Goal: Transaction & Acquisition: Download file/media

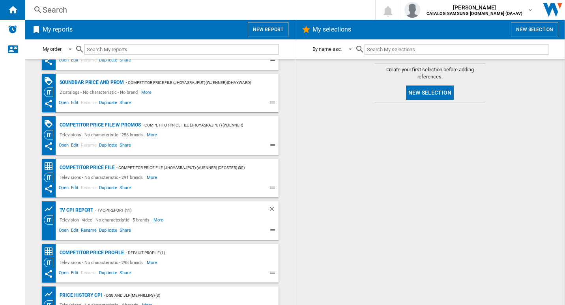
scroll to position [79, 0]
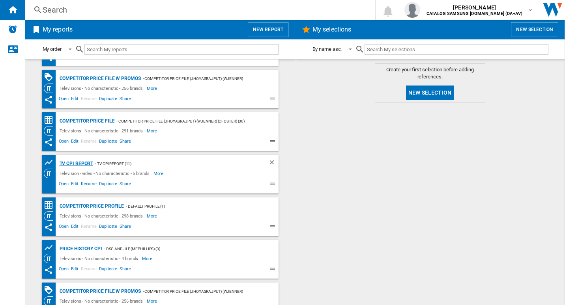
click at [77, 160] on div "TV CPI Report" at bounding box center [76, 164] width 36 height 10
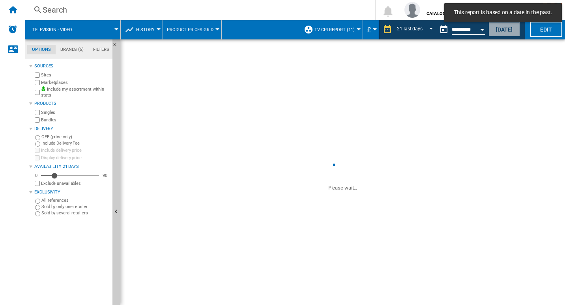
click at [500, 31] on button "[DATE]" at bounding box center [504, 29] width 32 height 15
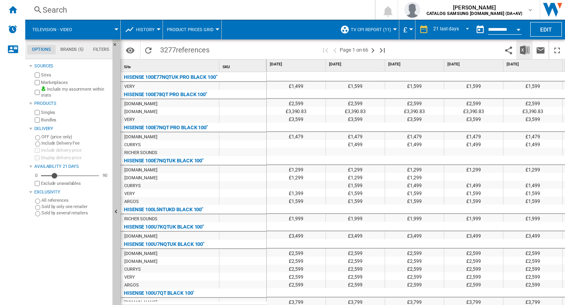
click at [523, 47] on img "Download in Excel" at bounding box center [524, 49] width 9 height 9
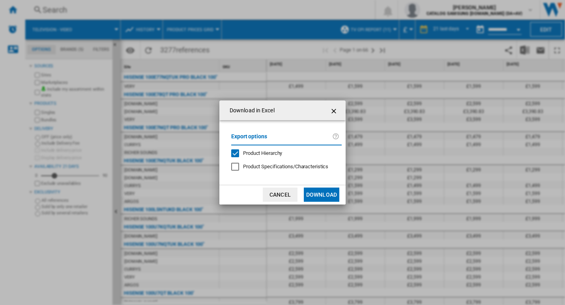
click at [334, 110] on ng-md-icon "getI18NText('BUTTONS.CLOSE_DIALOG')" at bounding box center [334, 110] width 9 height 9
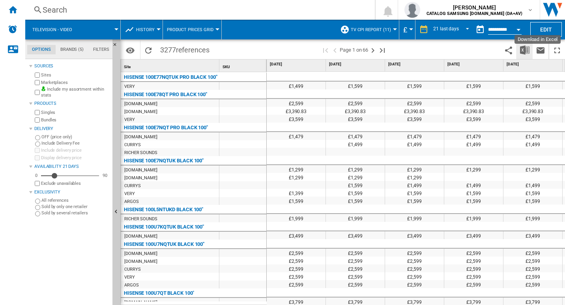
click at [526, 51] on img "Download in Excel" at bounding box center [524, 49] width 9 height 9
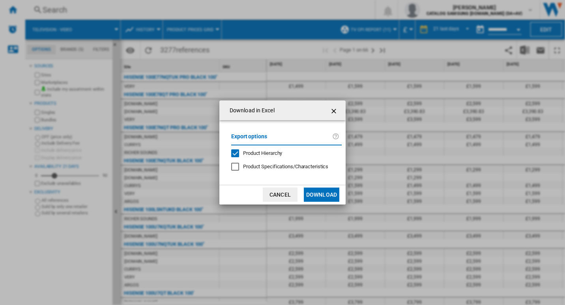
click at [317, 195] on button "Download" at bounding box center [321, 195] width 35 height 14
